Goal: Information Seeking & Learning: Learn about a topic

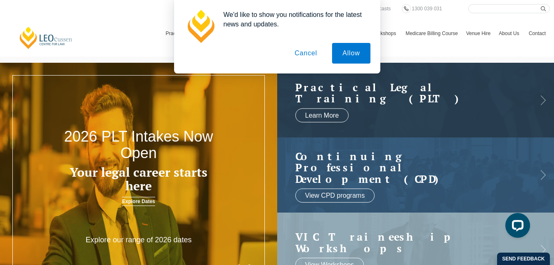
click at [307, 49] on button "Cancel" at bounding box center [305, 53] width 43 height 21
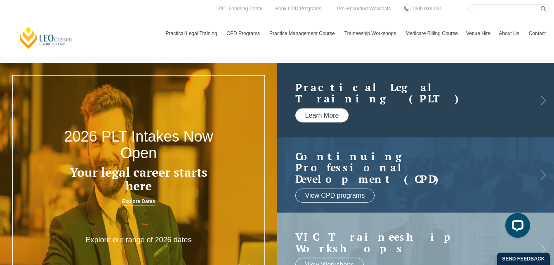
click at [340, 112] on link "Learn More" at bounding box center [322, 115] width 54 height 14
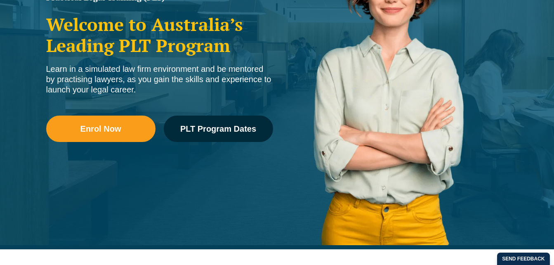
scroll to position [171, 0]
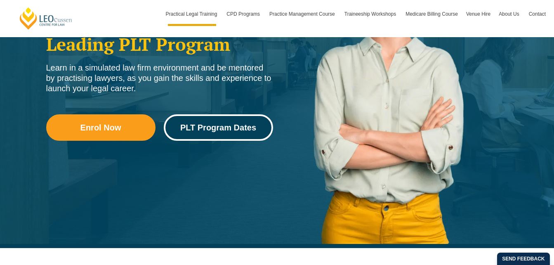
click at [232, 121] on link "PLT Program Dates" at bounding box center [218, 127] width 109 height 26
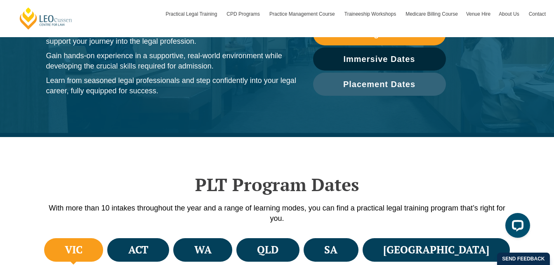
scroll to position [110, 0]
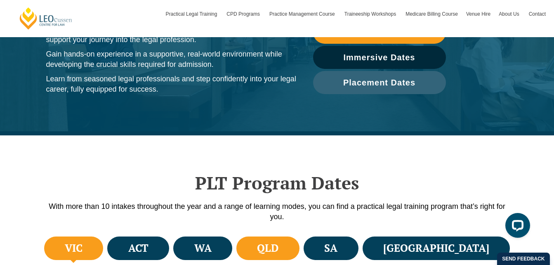
click at [278, 243] on h4 "QLD" at bounding box center [267, 248] width 21 height 14
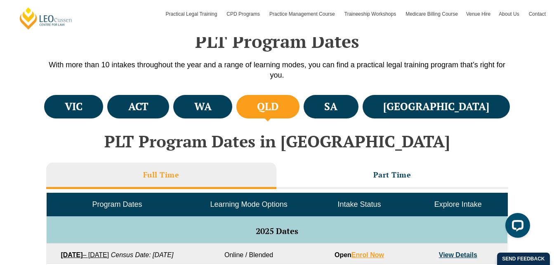
scroll to position [321, 0]
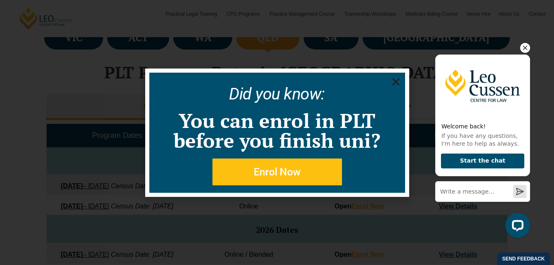
click at [525, 45] on icon "Hide greeting" at bounding box center [525, 48] width 10 height 10
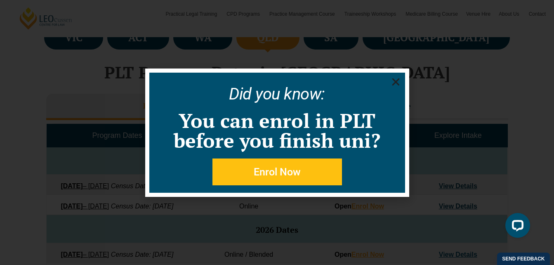
click at [397, 81] on icon "Close" at bounding box center [395, 82] width 10 height 10
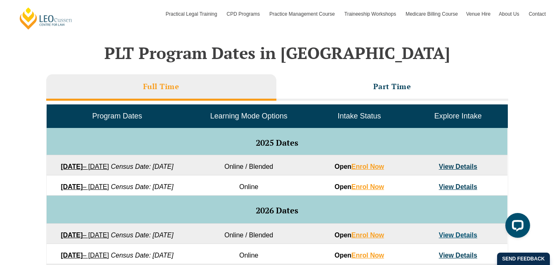
scroll to position [344, 0]
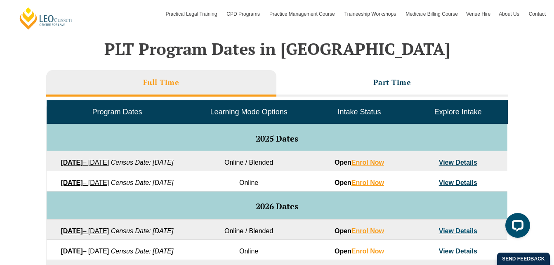
click at [459, 160] on link "View Details" at bounding box center [458, 162] width 38 height 7
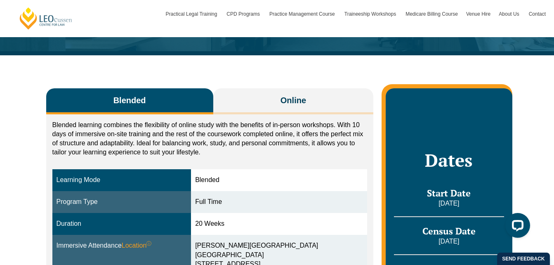
scroll to position [90, 0]
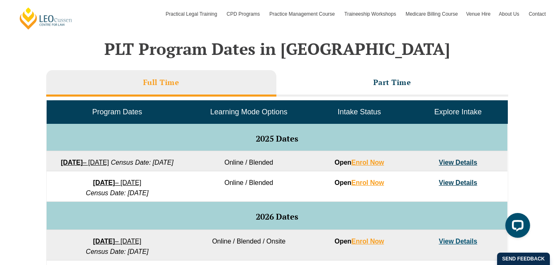
click at [458, 161] on link "View Details" at bounding box center [458, 162] width 38 height 7
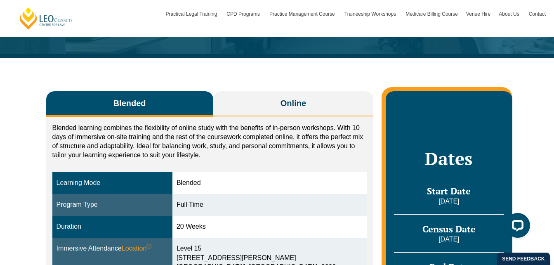
scroll to position [94, 0]
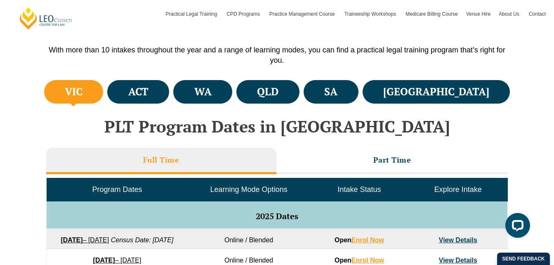
scroll to position [266, 0]
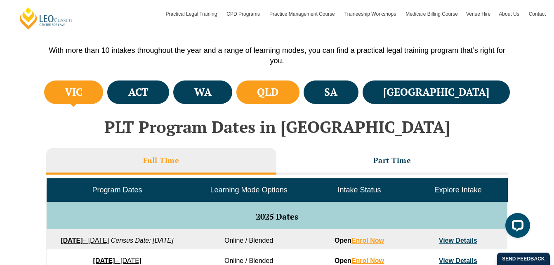
click at [299, 88] on li "QLD" at bounding box center [267, 91] width 63 height 23
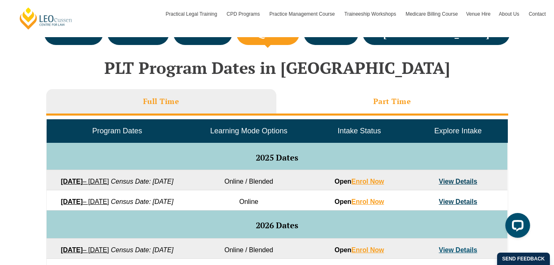
scroll to position [327, 0]
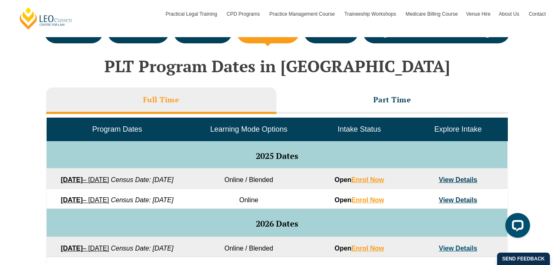
click at [448, 178] on link "View Details" at bounding box center [458, 179] width 38 height 7
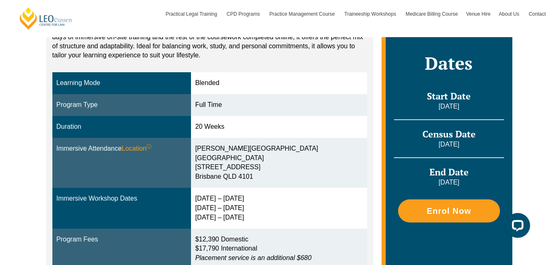
scroll to position [194, 0]
